Goal: Navigation & Orientation: Find specific page/section

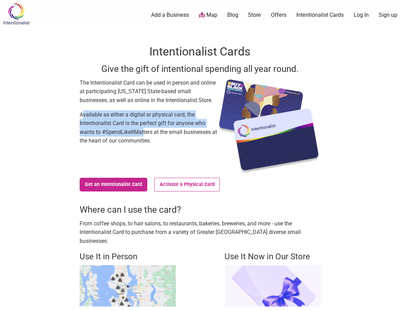
drag, startPoint x: 82, startPoint y: 114, endPoint x: 144, endPoint y: 136, distance: 65.4
click at [144, 136] on p "Available as either a digital or physical card, the Intentionalist Card is the …" at bounding box center [148, 127] width 137 height 35
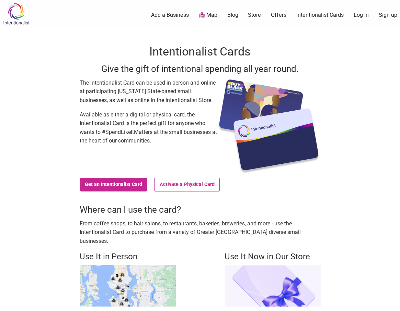
drag, startPoint x: 144, startPoint y: 136, endPoint x: 183, endPoint y: 146, distance: 40.2
click at [183, 146] on div "The Intentionalist Card can be used in person and online at participating [US_S…" at bounding box center [148, 127] width 137 height 96
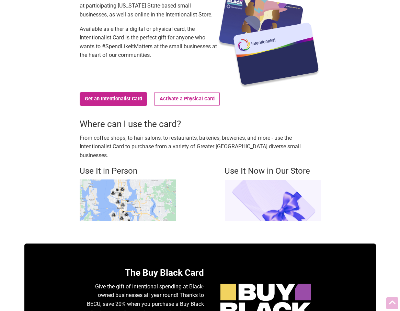
scroll to position [103, 0]
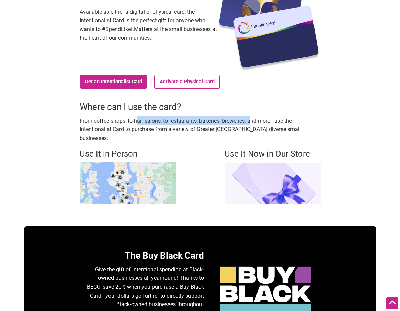
drag, startPoint x: 85, startPoint y: 121, endPoint x: 203, endPoint y: 122, distance: 118.4
click at [203, 122] on p "From coffee shops, to hair salons, to restaurants, bakeries, breweries, and mor…" at bounding box center [200, 130] width 241 height 26
drag, startPoint x: 203, startPoint y: 122, endPoint x: 284, endPoint y: 123, distance: 81.0
click at [284, 123] on p "From coffee shops, to hair salons, to restaurants, bakeries, breweries, and mor…" at bounding box center [200, 130] width 241 height 26
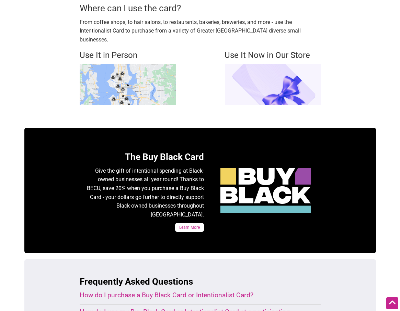
scroll to position [107, 0]
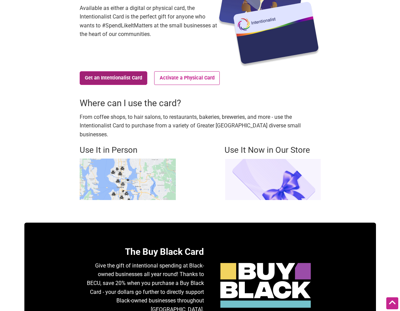
click at [103, 77] on link "Get an Intentionalist Card" at bounding box center [114, 78] width 68 height 14
click at [107, 159] on img at bounding box center [128, 180] width 96 height 42
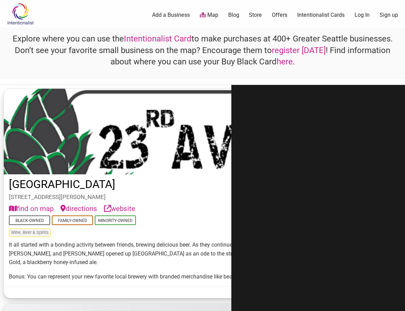
click at [209, 15] on link "Map" at bounding box center [209, 15] width 19 height 8
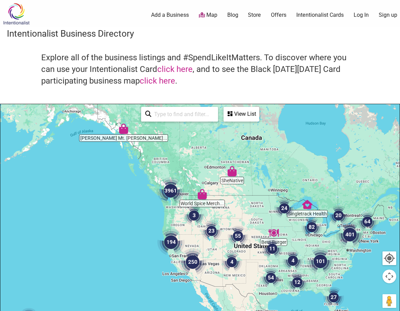
click at [169, 188] on img "3961" at bounding box center [170, 190] width 27 height 27
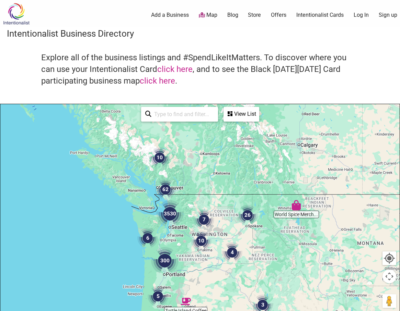
click at [171, 216] on img "3530" at bounding box center [169, 213] width 27 height 27
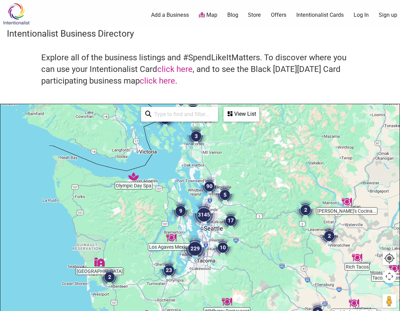
click at [207, 213] on img "3145" at bounding box center [203, 214] width 27 height 27
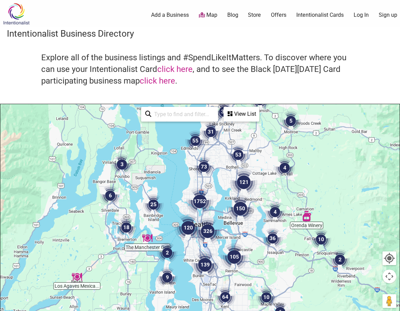
click at [196, 201] on img "1752" at bounding box center [199, 201] width 27 height 27
